Goal: Task Accomplishment & Management: Manage account settings

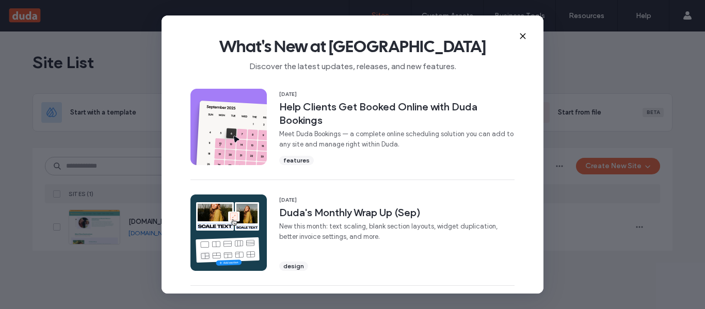
click at [520, 36] on icon at bounding box center [522, 36] width 8 height 8
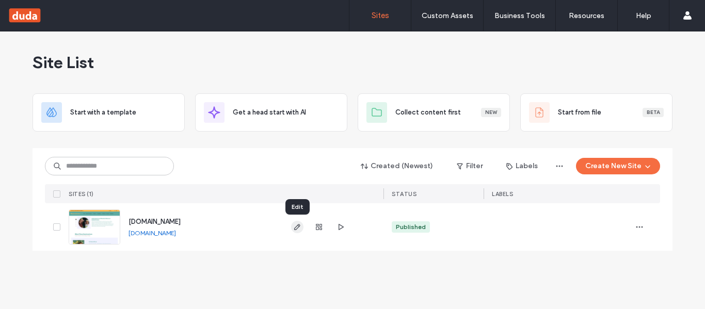
click at [298, 225] on use "button" at bounding box center [297, 227] width 6 height 6
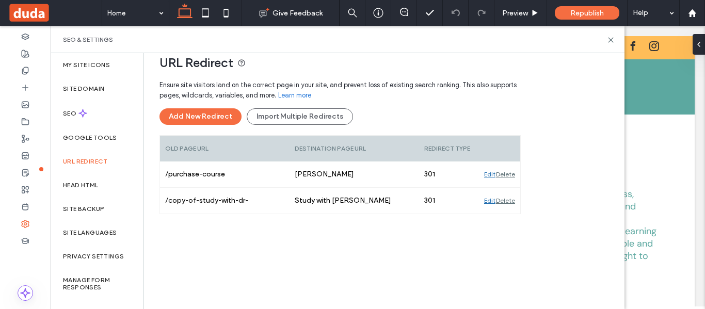
scroll to position [58, 0]
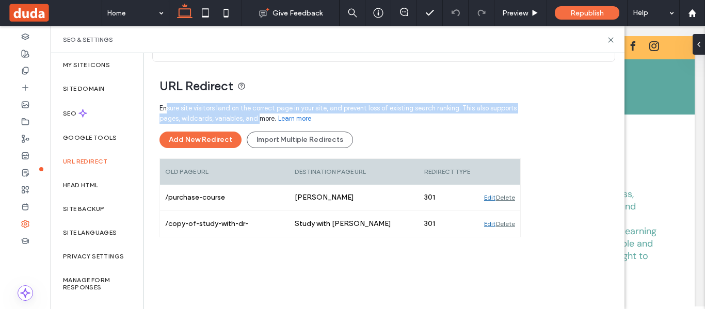
drag, startPoint x: 169, startPoint y: 105, endPoint x: 262, endPoint y: 116, distance: 93.9
click at [262, 116] on span "Ensure site visitors land on the correct page in your site, and prevent loss of…" at bounding box center [339, 113] width 361 height 21
click at [425, 106] on span "Ensure site visitors land on the correct page in your site, and prevent loss of…" at bounding box center [339, 113] width 361 height 21
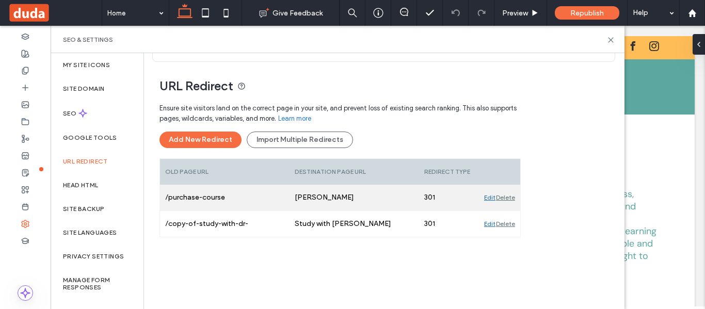
click at [486, 197] on div "Edit" at bounding box center [489, 198] width 11 height 26
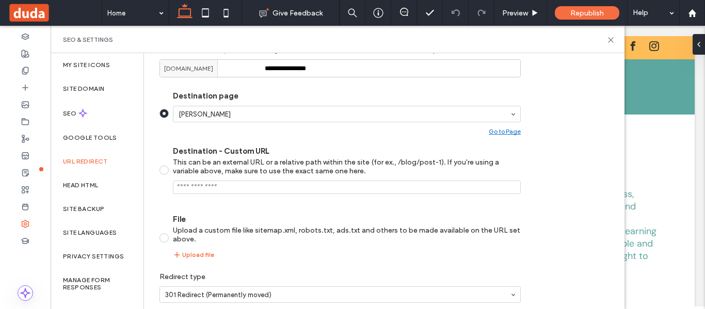
scroll to position [199, 0]
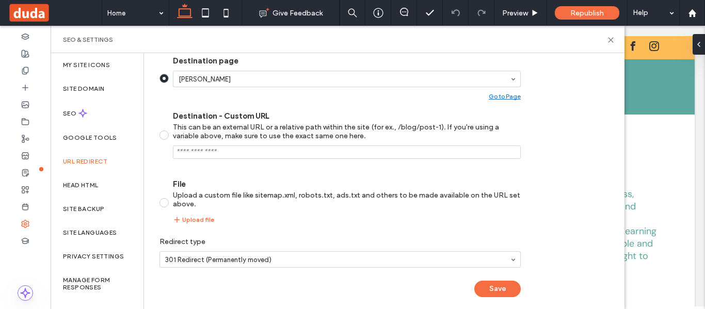
click at [295, 142] on div "Destination - Custom URL This can be an external URL or a relative path within …" at bounding box center [347, 134] width 348 height 47
click at [284, 149] on input "Destination - Custom URL This can be an external URL or a relative path within …" at bounding box center [347, 151] width 348 height 13
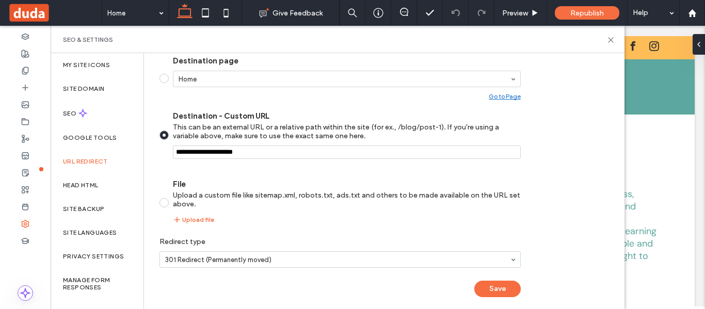
paste input "**********"
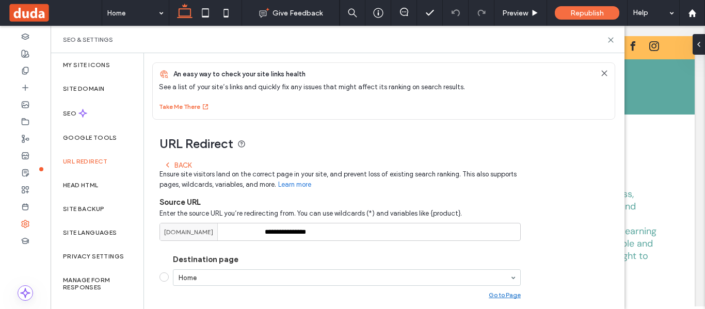
scroll to position [207, 0]
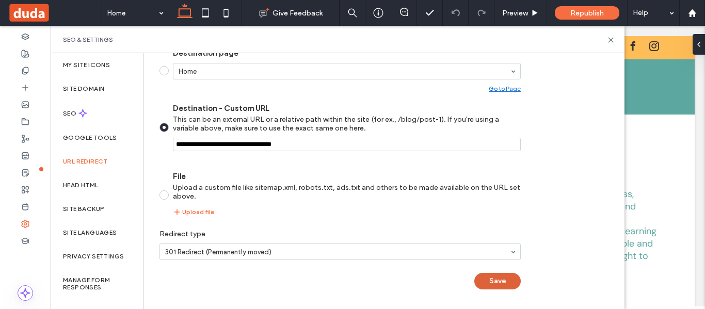
type input "**********"
click at [495, 283] on button "Save" at bounding box center [497, 281] width 46 height 17
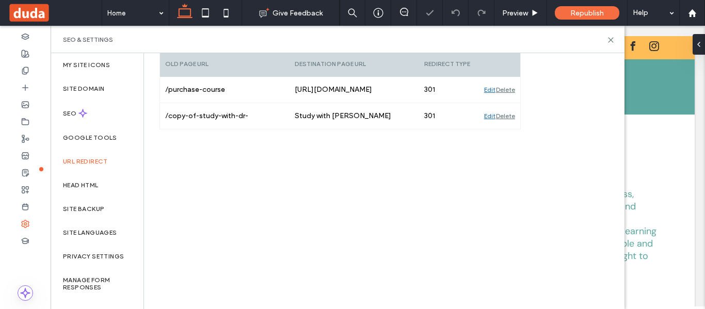
scroll to position [166, 0]
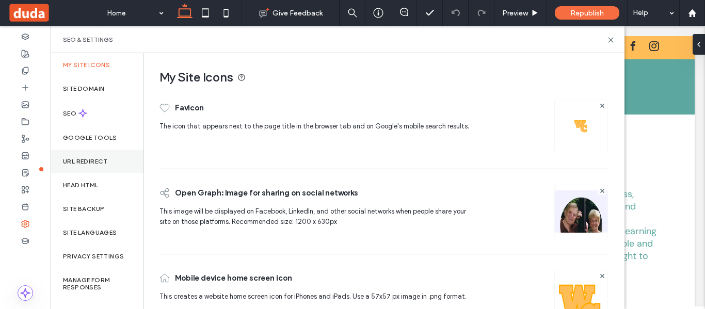
click at [86, 162] on label "URL Redirect" at bounding box center [85, 161] width 45 height 7
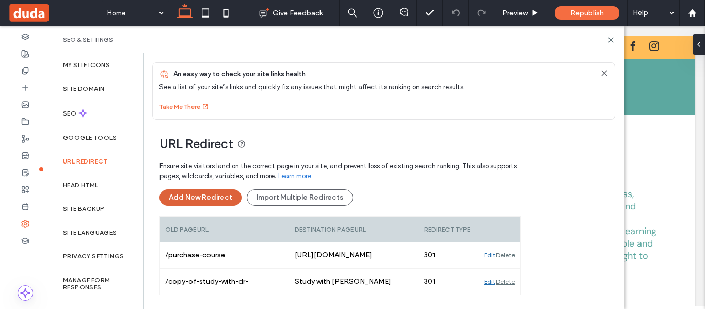
click at [185, 197] on button "Add New Redirect" at bounding box center [200, 197] width 82 height 17
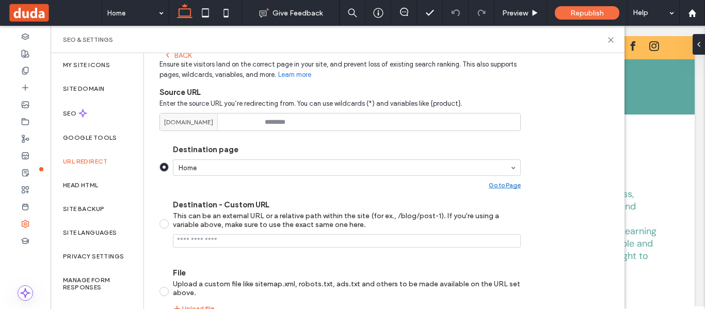
scroll to position [110, 0]
click at [296, 118] on input at bounding box center [339, 121] width 361 height 18
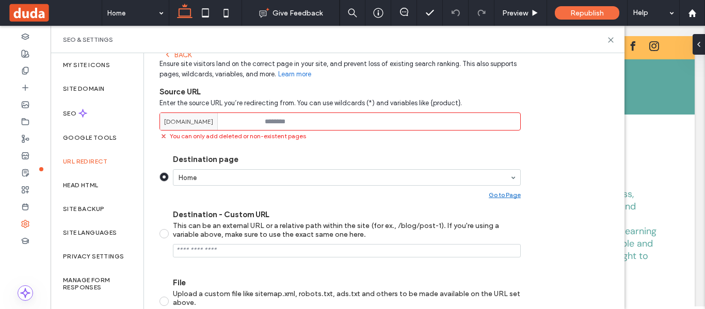
paste input "**********"
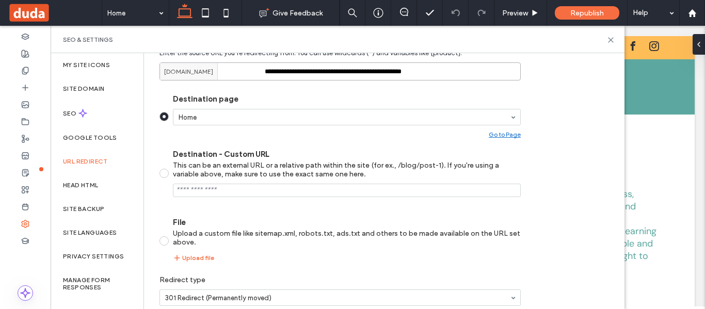
scroll to position [207, 0]
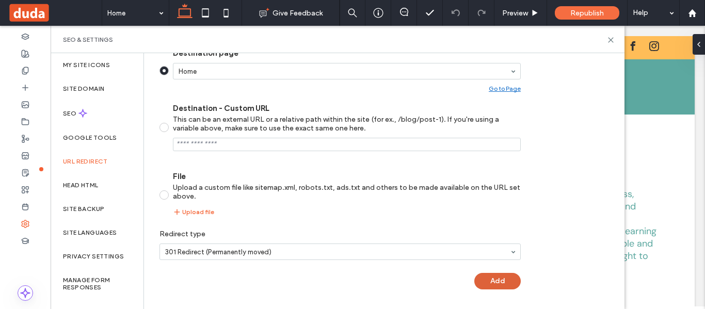
type input "**********"
click at [485, 279] on button "Add" at bounding box center [497, 281] width 46 height 17
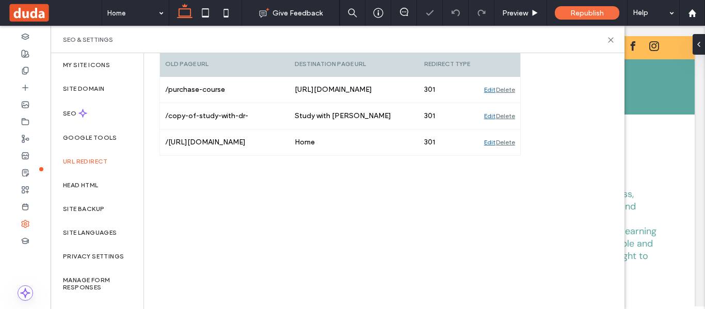
scroll to position [166, 0]
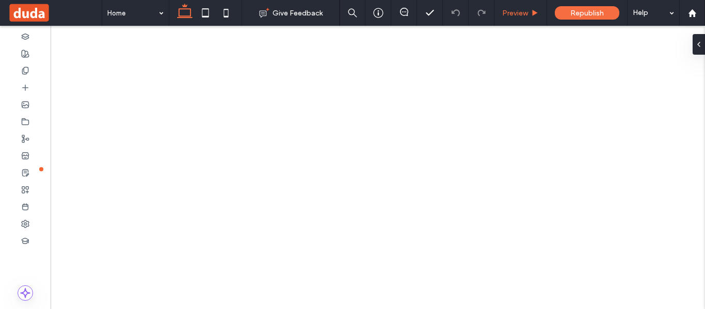
click at [525, 12] on span "Preview" at bounding box center [515, 13] width 26 height 9
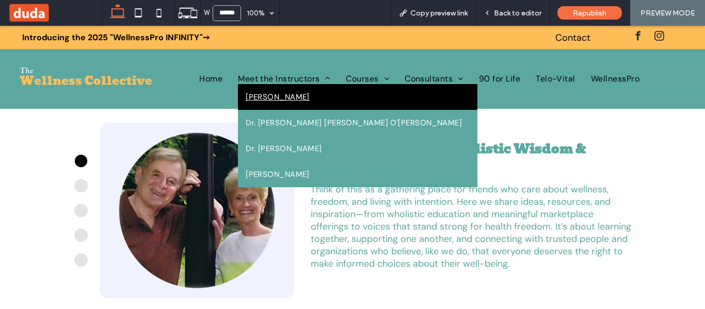
click at [285, 97] on span "Dr. Sheryl Strom" at bounding box center [278, 97] width 64 height 10
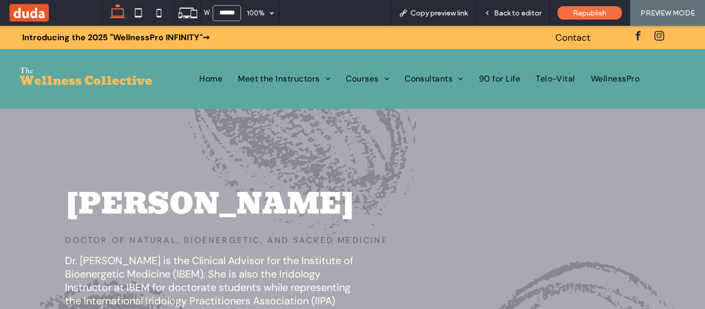
click at [665, 12] on span "PREVIEW MODE" at bounding box center [667, 13] width 54 height 9
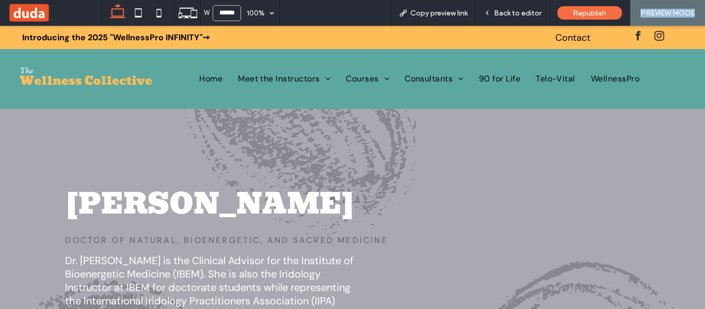
click at [665, 12] on span "PREVIEW MODE" at bounding box center [667, 13] width 54 height 9
drag, startPoint x: 496, startPoint y: 9, endPoint x: 659, endPoint y: 22, distance: 163.5
click at [496, 9] on span "Back to editor" at bounding box center [517, 13] width 47 height 9
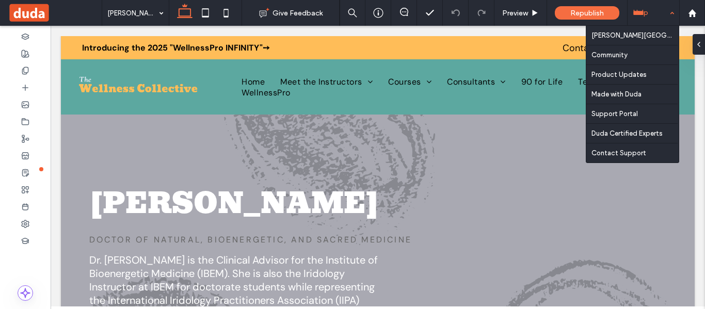
click at [665, 17] on div "Help" at bounding box center [653, 13] width 52 height 26
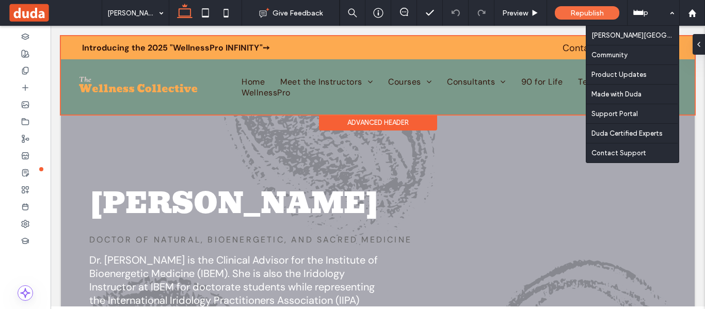
click at [500, 113] on div at bounding box center [377, 75] width 633 height 78
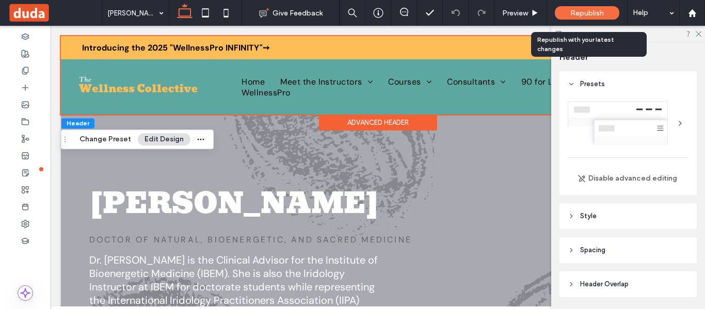
click at [580, 9] on span "Republish" at bounding box center [587, 13] width 34 height 9
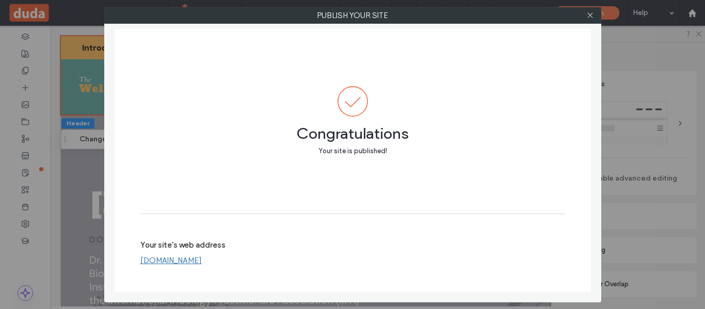
click at [188, 261] on link "[DOMAIN_NAME]" at bounding box center [170, 260] width 61 height 9
click at [588, 15] on icon at bounding box center [590, 15] width 8 height 8
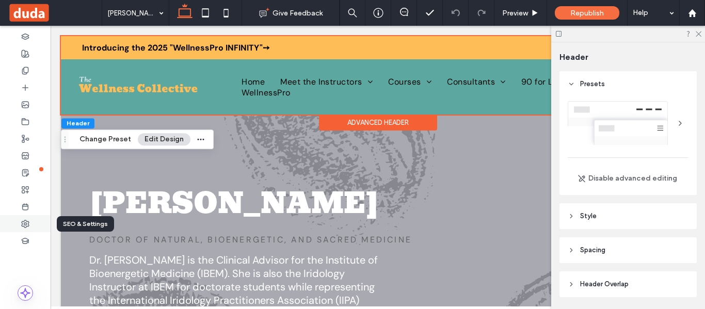
click at [27, 216] on div at bounding box center [25, 223] width 51 height 17
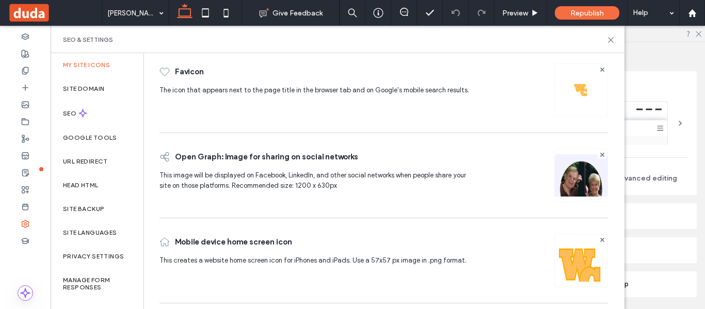
scroll to position [36, 0]
click at [79, 152] on div "URL Redirect" at bounding box center [97, 162] width 93 height 24
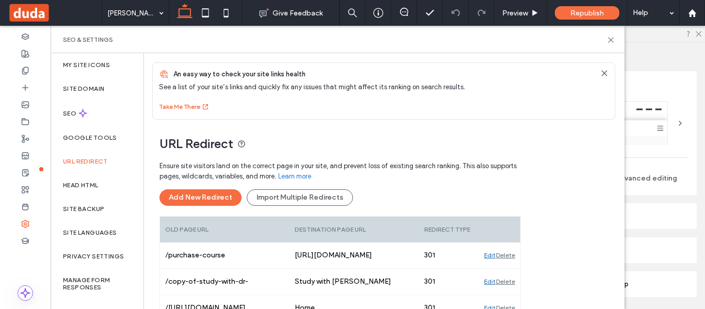
scroll to position [166, 0]
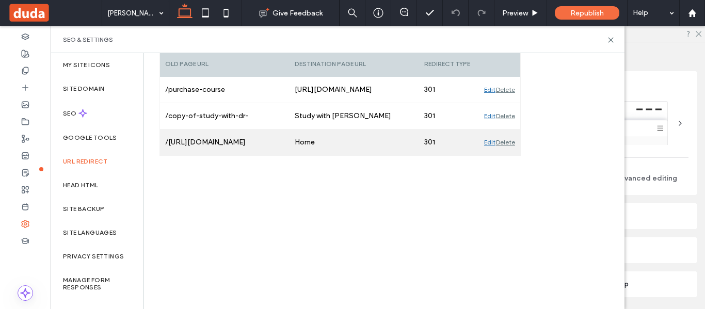
click at [501, 139] on div "Delete" at bounding box center [505, 142] width 19 height 26
